Goal: Book appointment/travel/reservation

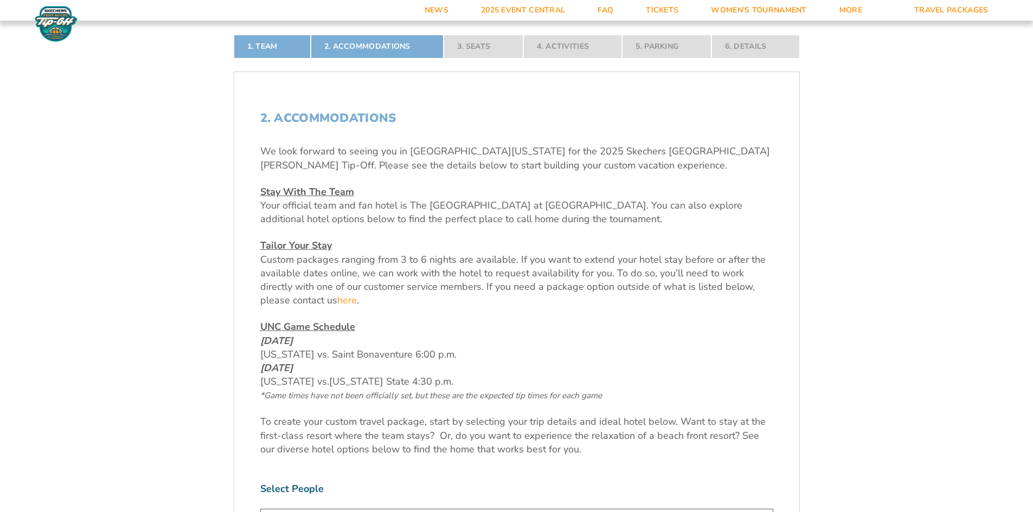
scroll to position [621, 0]
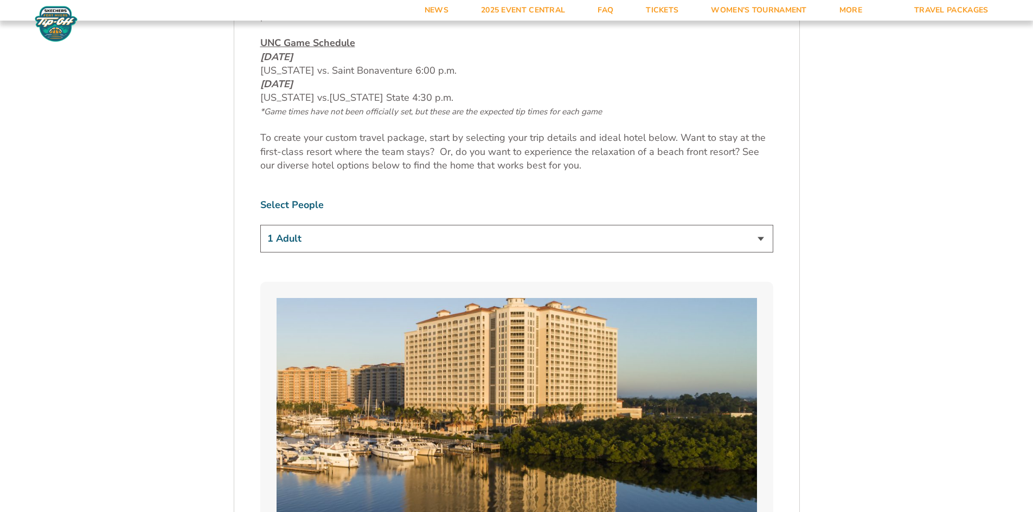
click at [465, 234] on select "1 Adult 2 Adults 3 Adults 4 Adults 2 Adults + 1 Child 2 Adults + 2 Children 2 A…" at bounding box center [516, 239] width 513 height 28
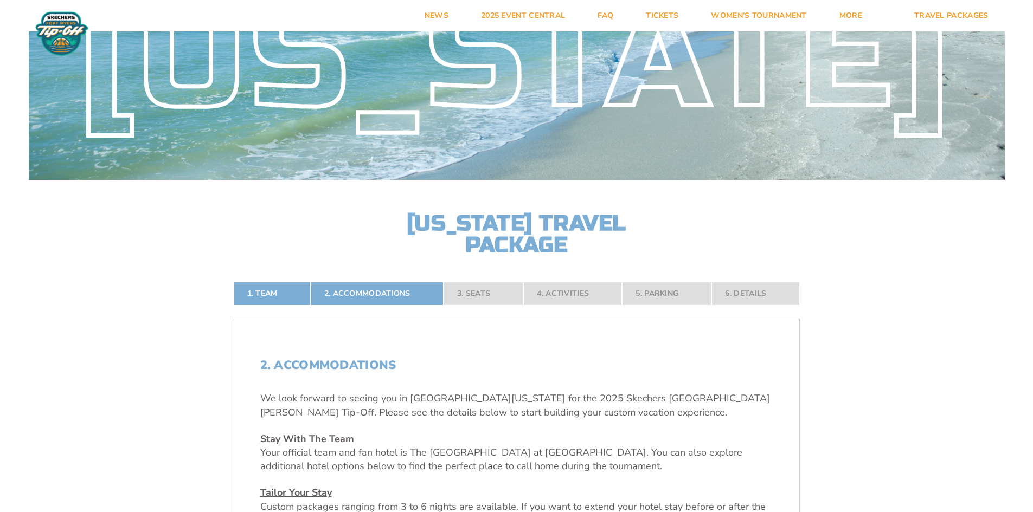
scroll to position [0, 0]
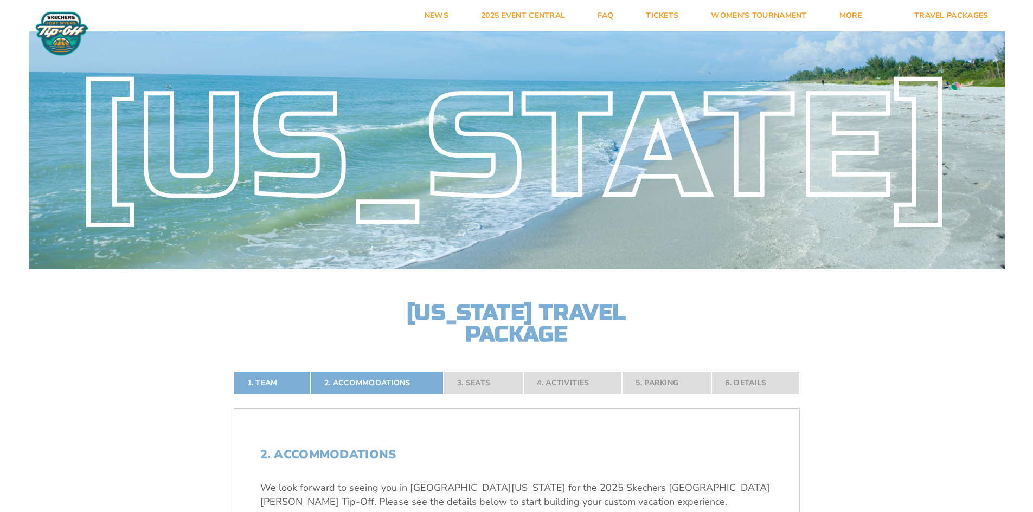
drag, startPoint x: 466, startPoint y: 382, endPoint x: 531, endPoint y: 363, distance: 68.3
click at [466, 382] on nav "1. Team 2. Accommodations 3. Seats 4. Activities 5. Parking 6. Details" at bounding box center [517, 383] width 566 height 24
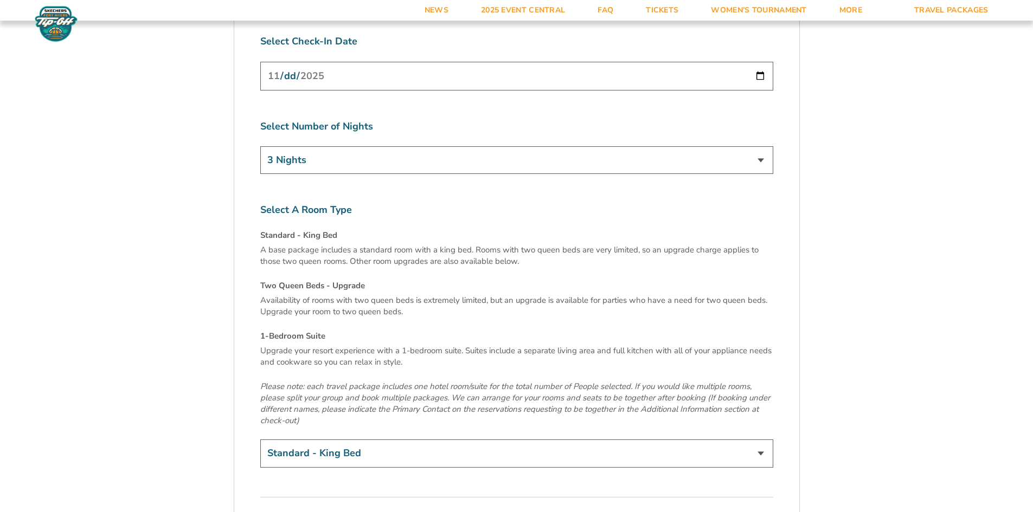
scroll to position [3648, 0]
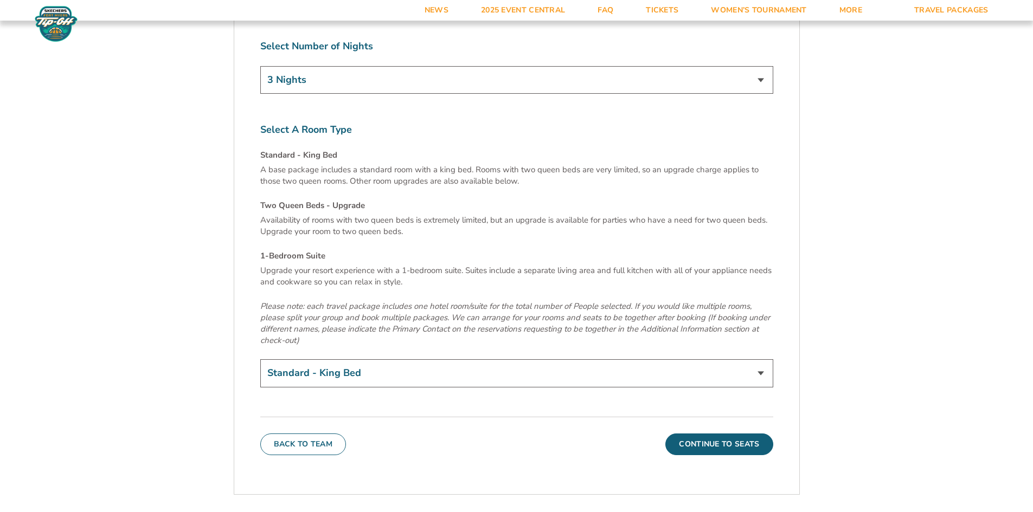
click at [607, 360] on select "Standard - King Bed Two Queen Beds - Upgrade (+$15 per night) 1-Bedroom Suite (…" at bounding box center [516, 374] width 513 height 28
click at [260, 360] on select "Standard - King Bed Two Queen Beds - Upgrade (+$15 per night) 1-Bedroom Suite (…" at bounding box center [516, 374] width 513 height 28
click at [714, 434] on button "Continue To Seats" at bounding box center [718, 445] width 107 height 22
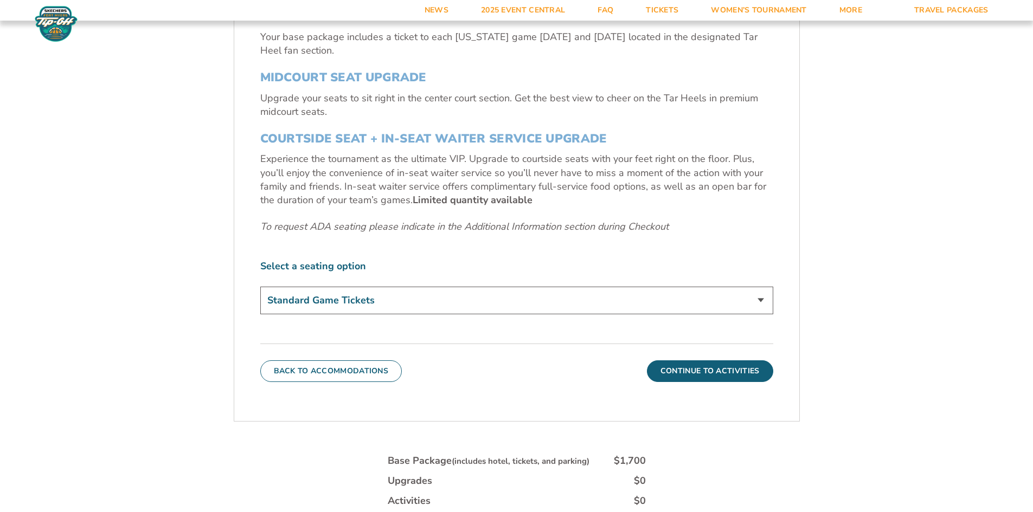
scroll to position [568, 0]
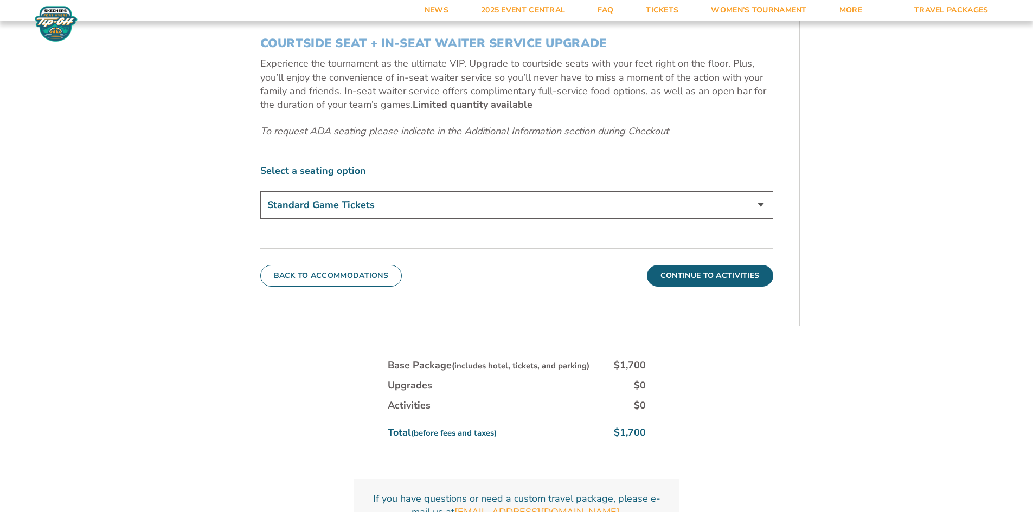
click at [564, 197] on select "Standard Game Tickets Midcourt Seat Upgrade (+$140 per person) Courtside Seat +…" at bounding box center [516, 205] width 513 height 28
click at [965, 154] on form "[US_STATE] [US_STATE] Travel Package 1. Team 2. Accommodations 3. Seats 4. Acti…" at bounding box center [516, 8] width 1033 height 1152
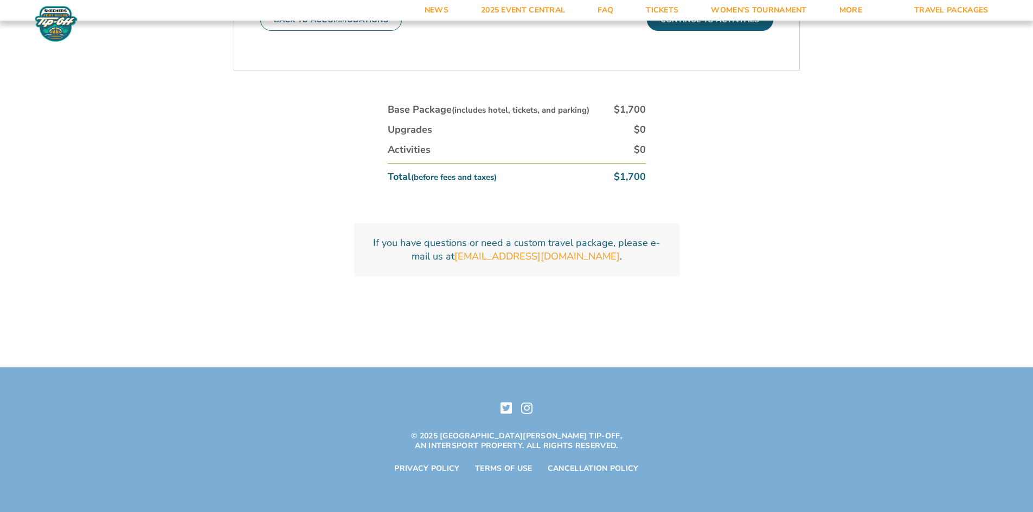
scroll to position [824, 0]
